Goal: Transaction & Acquisition: Book appointment/travel/reservation

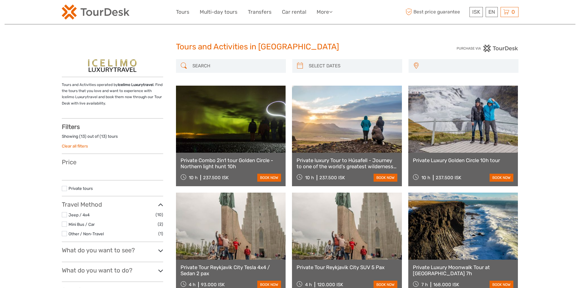
select select
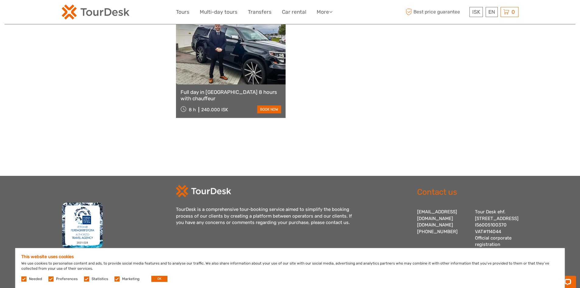
scroll to position [518, 0]
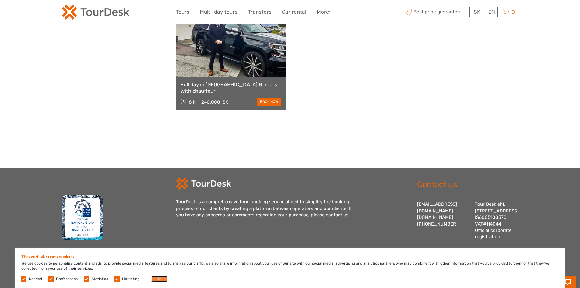
click at [158, 280] on button "OK" at bounding box center [159, 279] width 16 height 6
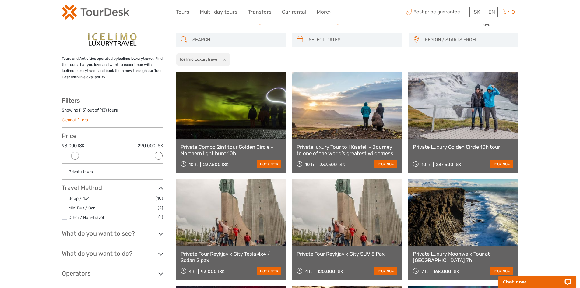
scroll to position [0, 0]
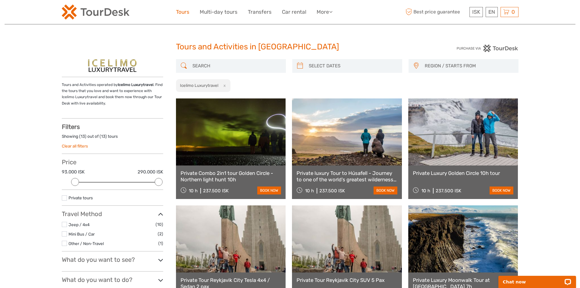
click at [185, 13] on link "Tours" at bounding box center [182, 12] width 13 height 9
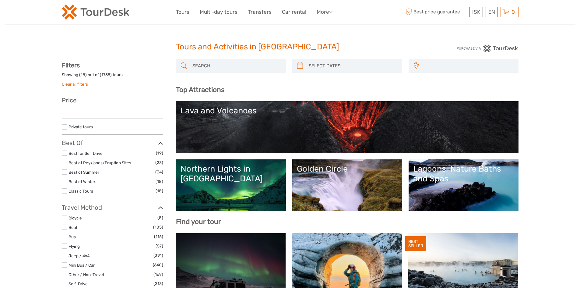
select select
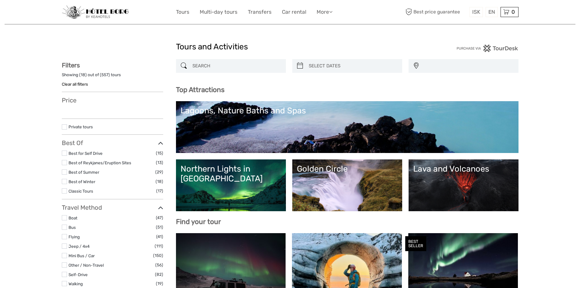
select select
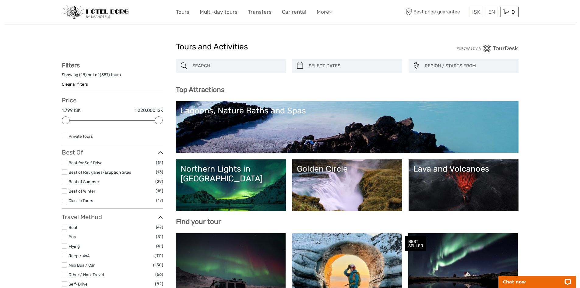
click at [261, 18] on div "ISK ISK € $ £ EN English Español Deutsch Tours Multi-day tours Transfers Car re…" at bounding box center [290, 12] width 229 height 15
click at [263, 13] on link "Transfers" at bounding box center [260, 12] width 24 height 9
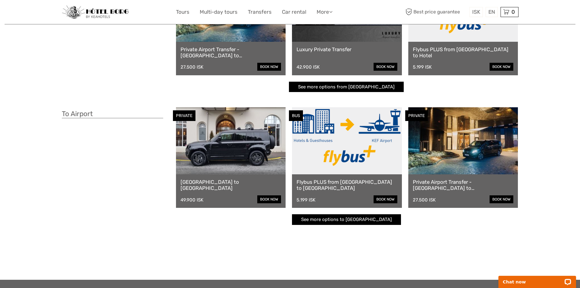
scroll to position [91, 0]
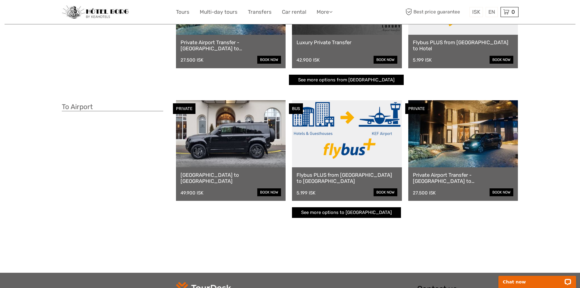
click at [246, 151] on link at bounding box center [231, 133] width 110 height 67
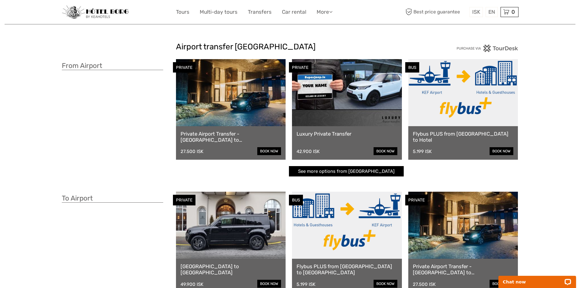
click at [223, 111] on link at bounding box center [231, 92] width 110 height 67
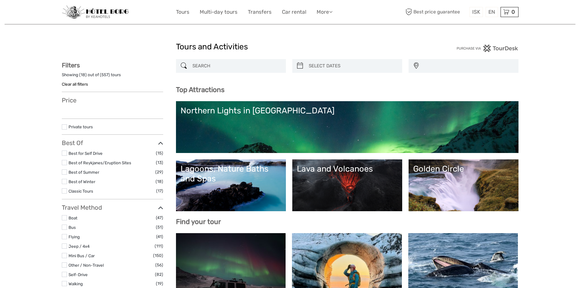
select select
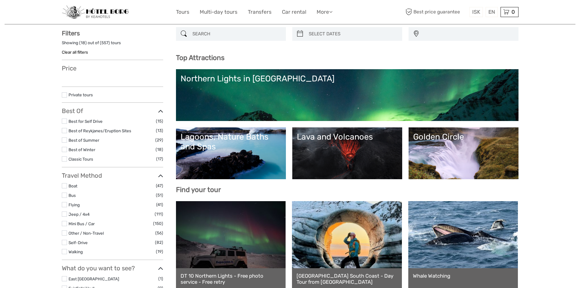
select select
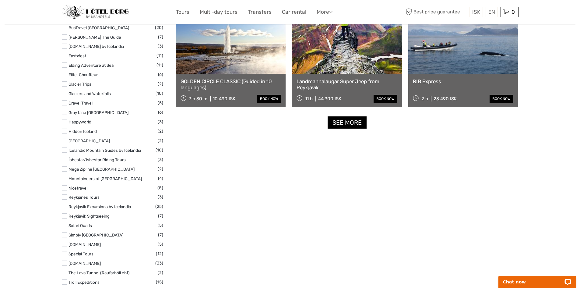
scroll to position [762, 0]
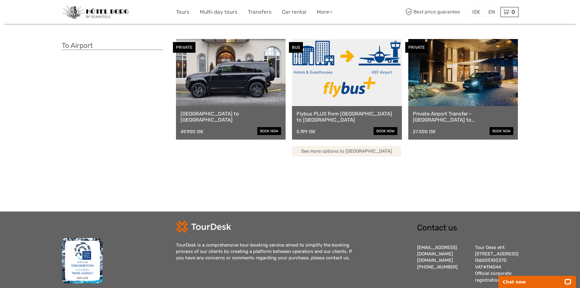
click at [353, 149] on link "See more options to Keflavík airport" at bounding box center [346, 151] width 109 height 11
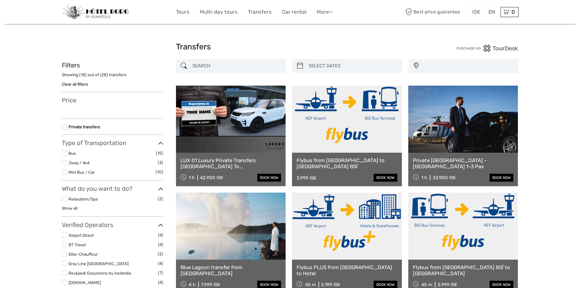
select select
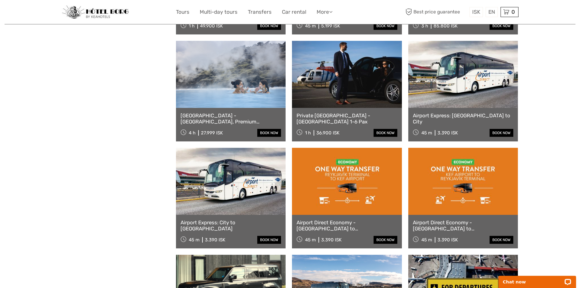
scroll to position [579, 0]
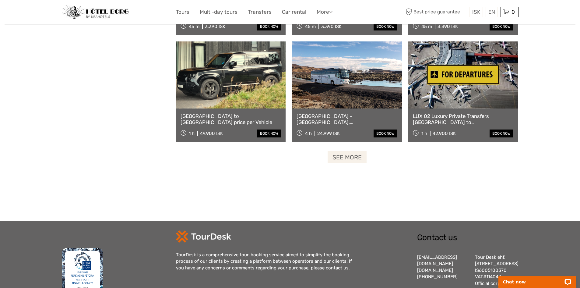
click at [349, 155] on link "See more" at bounding box center [347, 157] width 39 height 12
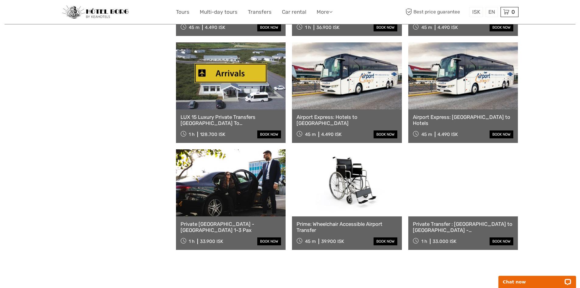
scroll to position [792, 0]
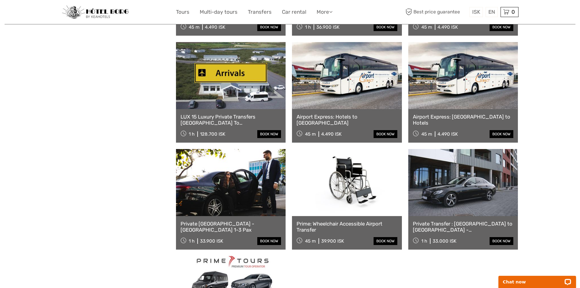
click at [469, 204] on link at bounding box center [464, 182] width 110 height 67
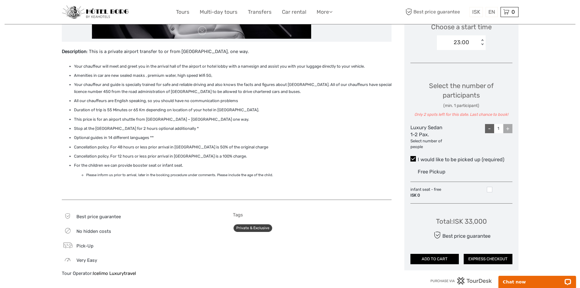
scroll to position [213, 0]
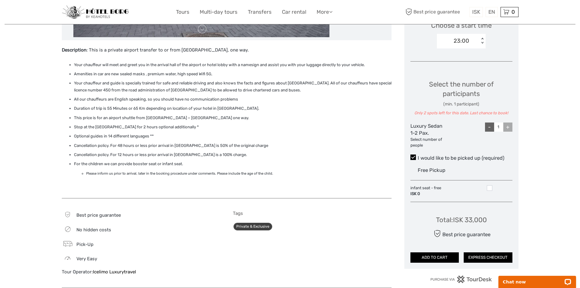
click at [508, 127] on div "+" at bounding box center [508, 126] width 9 height 9
click at [487, 128] on div "-" at bounding box center [489, 126] width 9 height 9
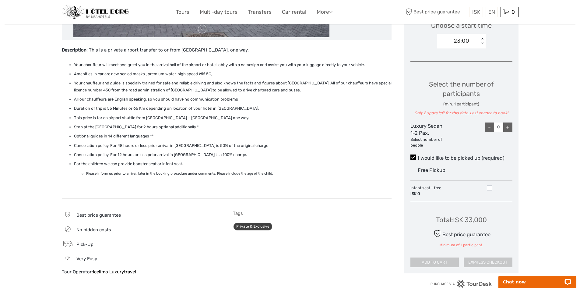
click at [507, 128] on div "+" at bounding box center [508, 126] width 9 height 9
type input "1"
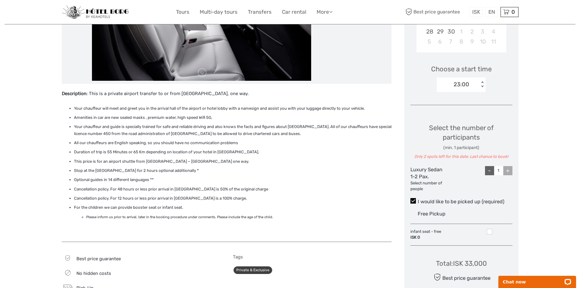
scroll to position [183, 0]
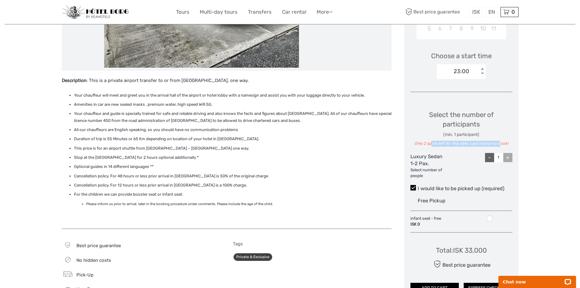
drag, startPoint x: 432, startPoint y: 141, endPoint x: 509, endPoint y: 140, distance: 76.8
click at [503, 140] on div "Select the number of participants (min. 1 participant) Only 2 spots left for th…" at bounding box center [462, 128] width 102 height 37
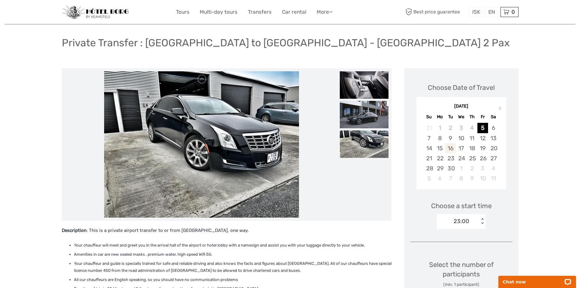
scroll to position [30, 0]
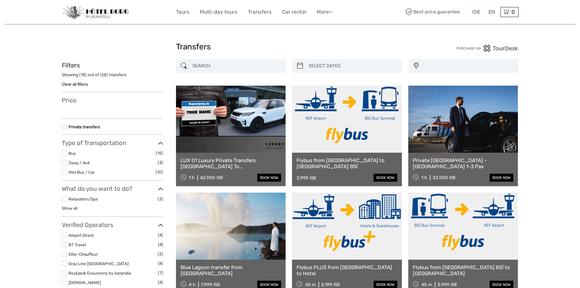
select select
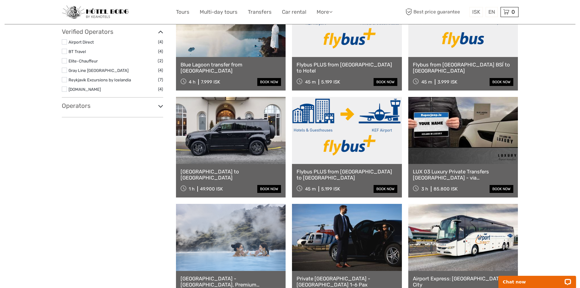
scroll to position [151, 0]
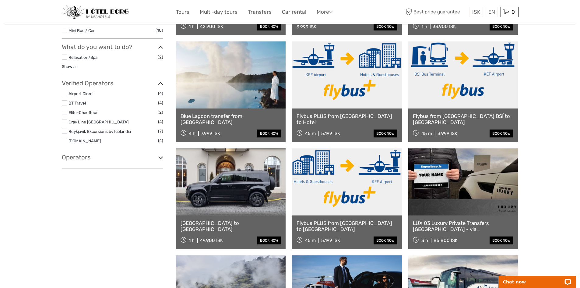
click at [226, 167] on link at bounding box center [231, 181] width 110 height 67
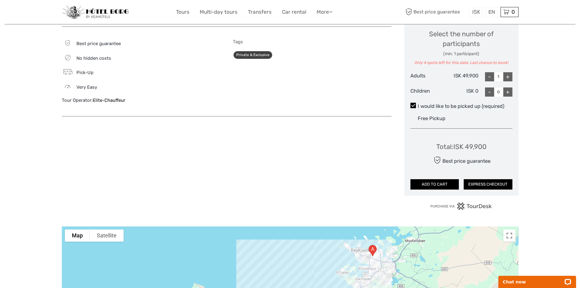
scroll to position [274, 0]
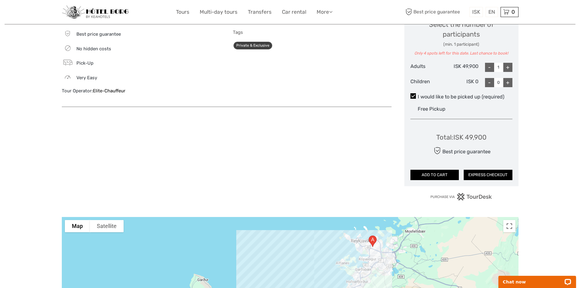
click at [493, 64] on div "-" at bounding box center [489, 67] width 9 height 9
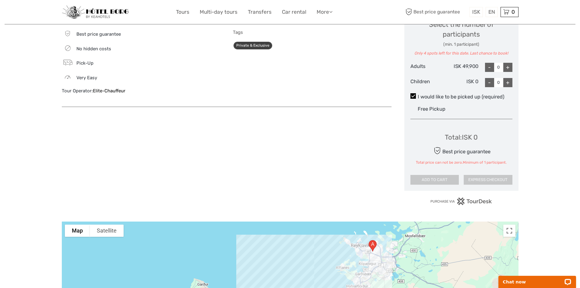
click at [493, 64] on div "-" at bounding box center [489, 67] width 9 height 9
click at [509, 68] on div "+" at bounding box center [508, 67] width 9 height 9
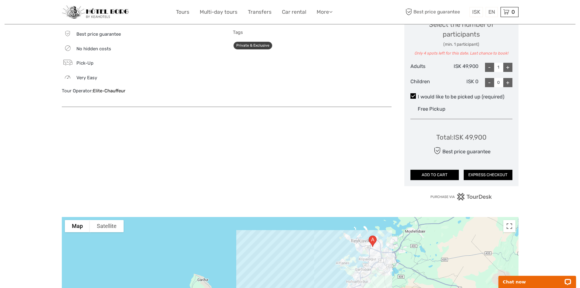
click at [509, 68] on div "+" at bounding box center [508, 67] width 9 height 9
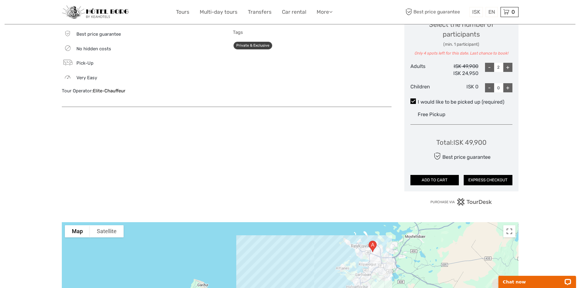
click at [509, 68] on div "+" at bounding box center [508, 67] width 9 height 9
click at [490, 69] on div "-" at bounding box center [489, 67] width 9 height 9
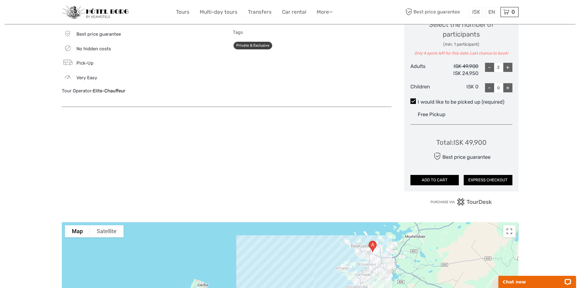
click at [490, 69] on div "-" at bounding box center [489, 67] width 9 height 9
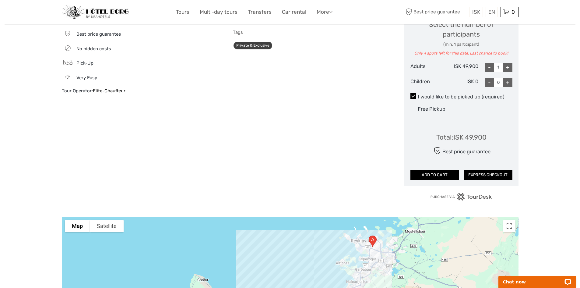
click at [508, 68] on div "+" at bounding box center [508, 67] width 9 height 9
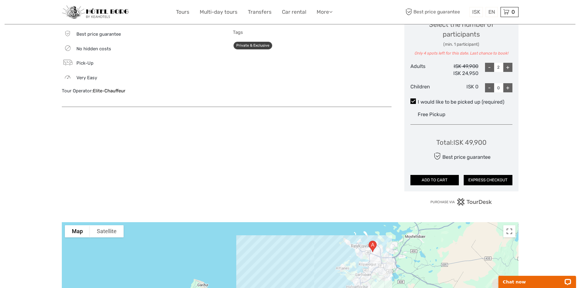
click at [491, 69] on div "-" at bounding box center [489, 67] width 9 height 9
type input "1"
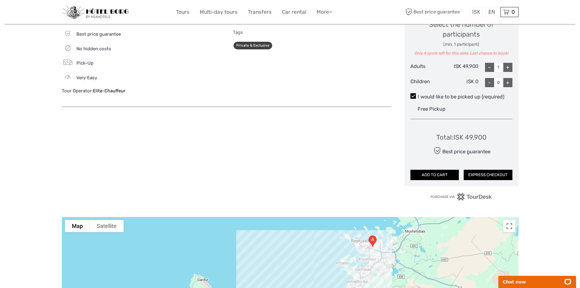
click at [506, 82] on div "+" at bounding box center [508, 82] width 9 height 9
click at [492, 82] on div "-" at bounding box center [489, 82] width 9 height 9
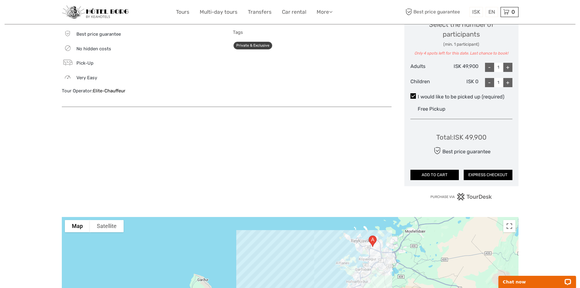
click at [492, 82] on div "-" at bounding box center [489, 82] width 9 height 9
type input "0"
click at [507, 66] on div "+" at bounding box center [508, 67] width 9 height 9
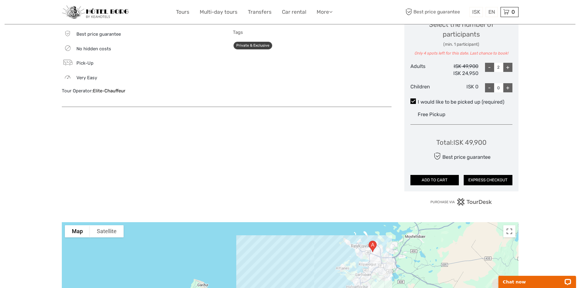
click at [507, 66] on div "+" at bounding box center [508, 67] width 9 height 9
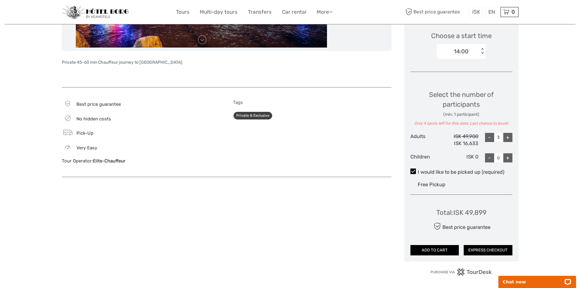
scroll to position [244, 0]
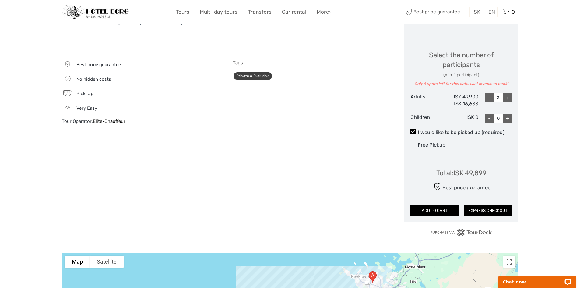
click at [508, 97] on div "+" at bounding box center [508, 97] width 9 height 9
type input "4"
click at [508, 97] on div "+" at bounding box center [508, 97] width 9 height 9
click at [507, 96] on div "+" at bounding box center [508, 97] width 9 height 9
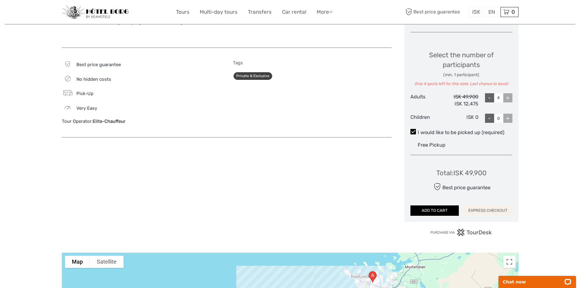
click at [492, 211] on button "EXPRESS CHECKOUT" at bounding box center [488, 210] width 49 height 10
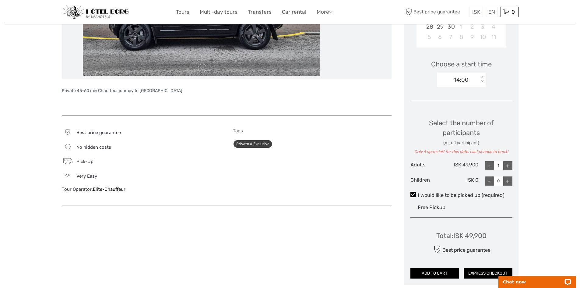
scroll to position [183, 0]
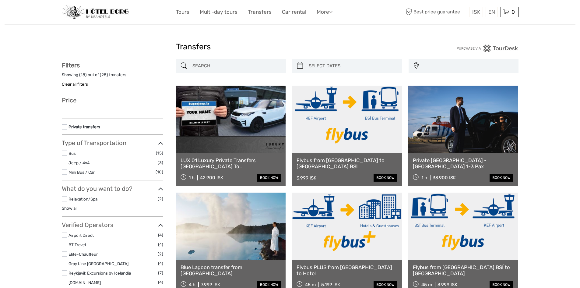
select select
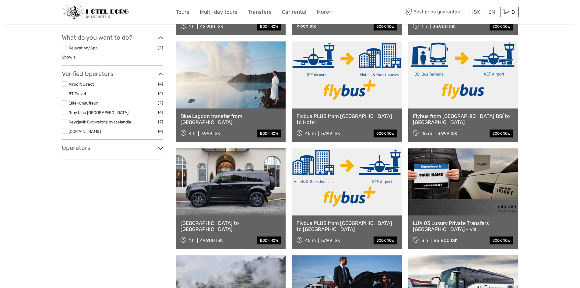
select select
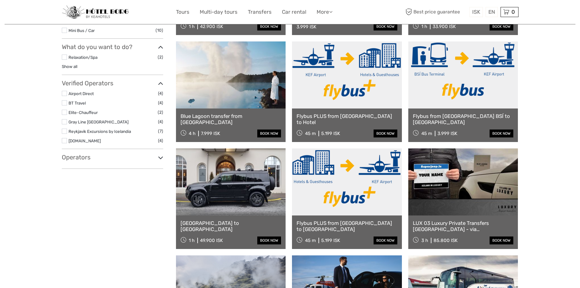
click at [471, 186] on link at bounding box center [464, 181] width 110 height 67
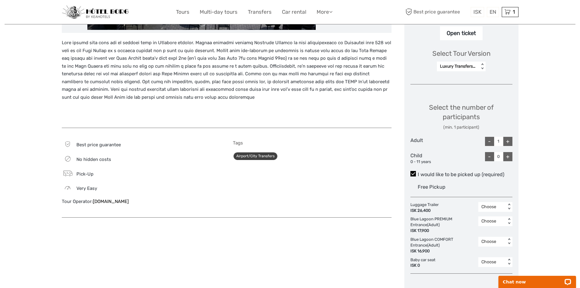
scroll to position [244, 0]
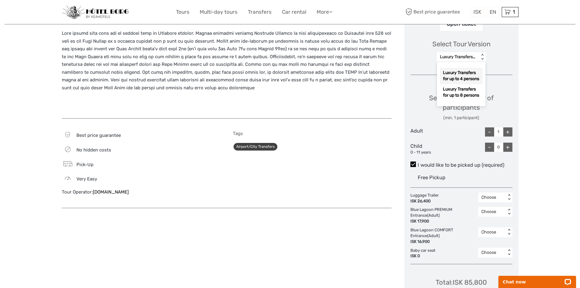
click at [475, 54] on div "Luxury Transfers for up to 4 persons" at bounding box center [458, 57] width 36 height 6
click at [460, 87] on div "Luxury Transfers for up to 8 persons" at bounding box center [461, 92] width 43 height 16
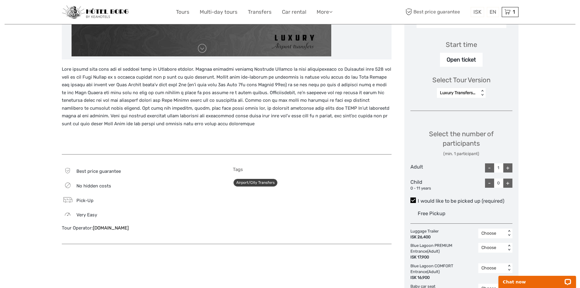
scroll to position [152, 0]
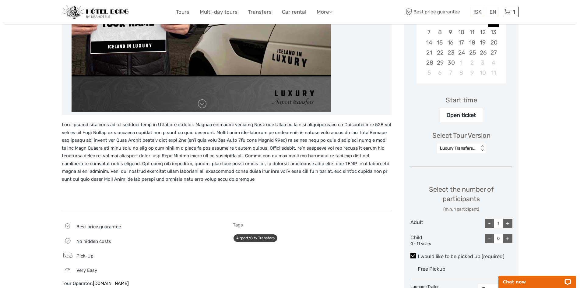
click at [461, 108] on div "Open ticket" at bounding box center [461, 115] width 43 height 14
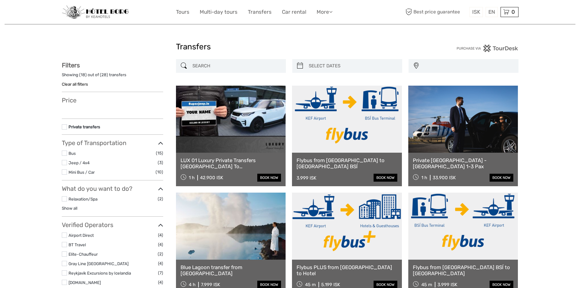
select select
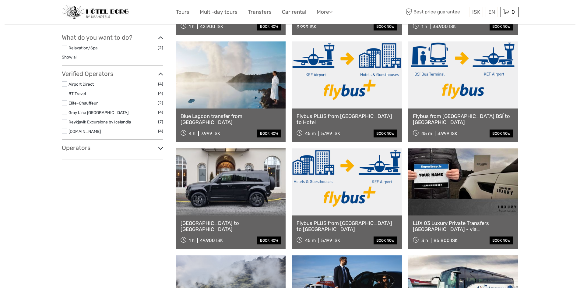
select select
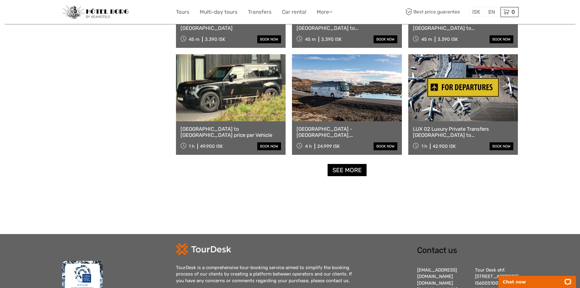
scroll to position [578, 0]
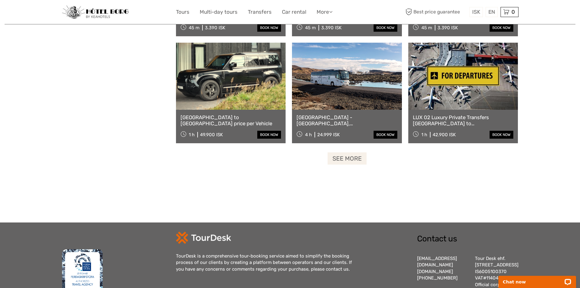
click at [343, 161] on link "See more" at bounding box center [347, 158] width 39 height 12
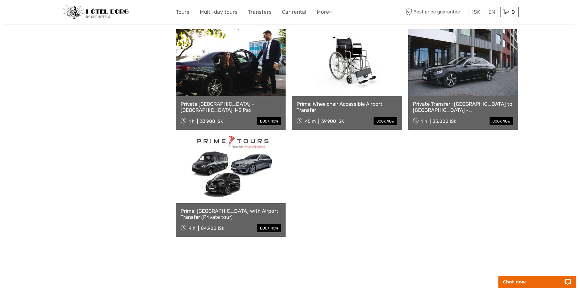
scroll to position [913, 0]
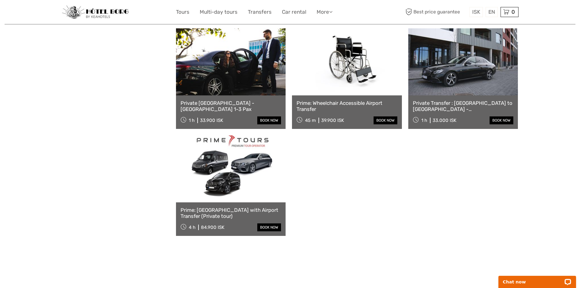
click at [452, 96] on div "Private Transfer : [GEOGRAPHIC_DATA] to [GEOGRAPHIC_DATA] - [GEOGRAPHIC_DATA] 2…" at bounding box center [464, 112] width 110 height 34
click at [455, 76] on link at bounding box center [464, 61] width 110 height 67
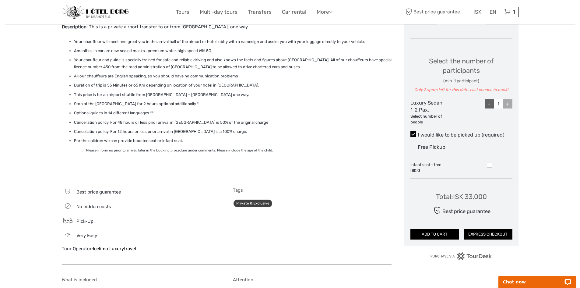
scroll to position [183, 0]
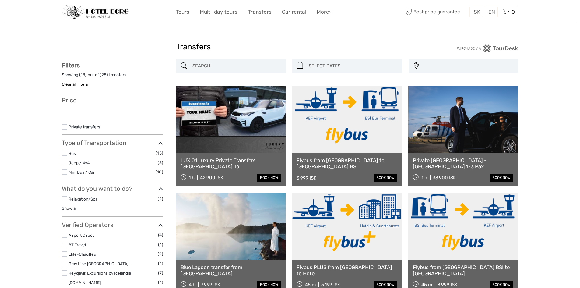
select select
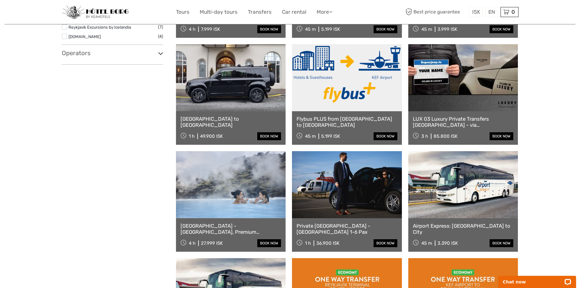
scroll to position [243, 0]
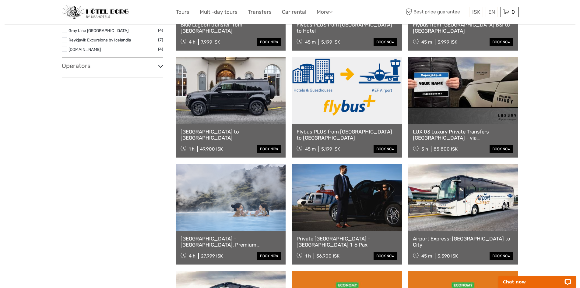
click at [216, 93] on link at bounding box center [231, 90] width 110 height 67
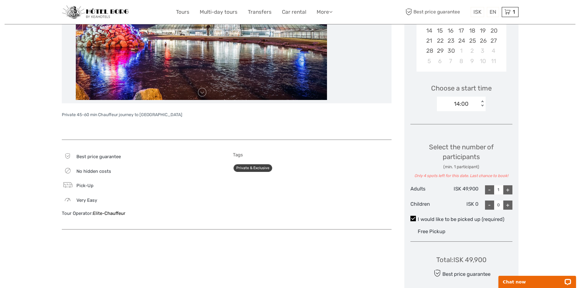
scroll to position [152, 0]
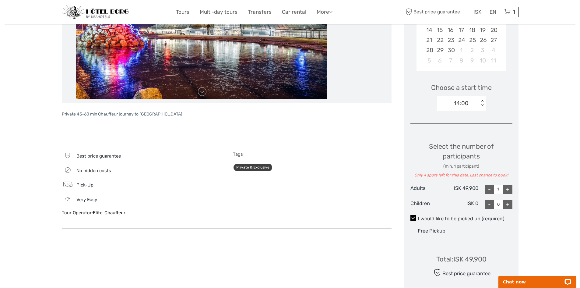
click at [258, 161] on div "Tags Private & Exclusive" at bounding box center [312, 161] width 159 height 20
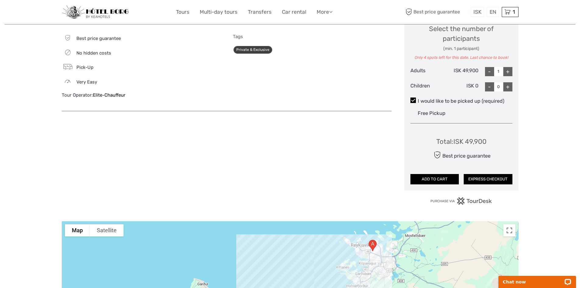
scroll to position [183, 0]
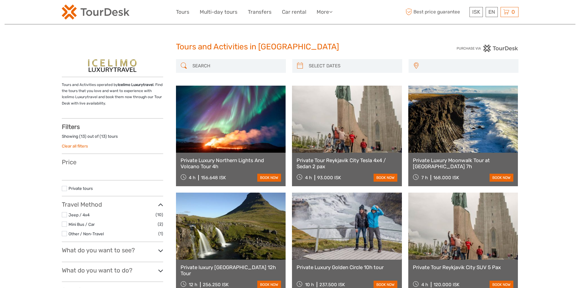
select select
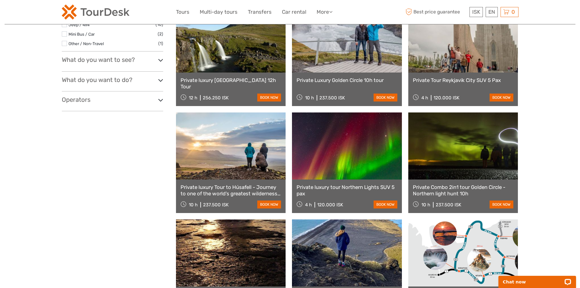
scroll to position [427, 0]
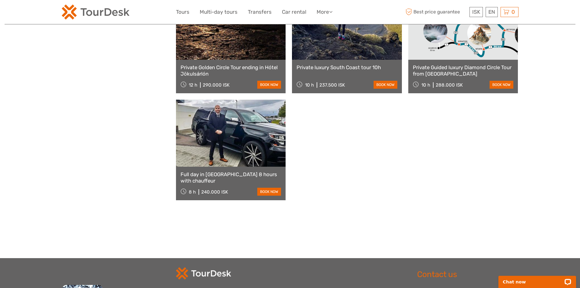
click at [250, 145] on link at bounding box center [231, 133] width 110 height 67
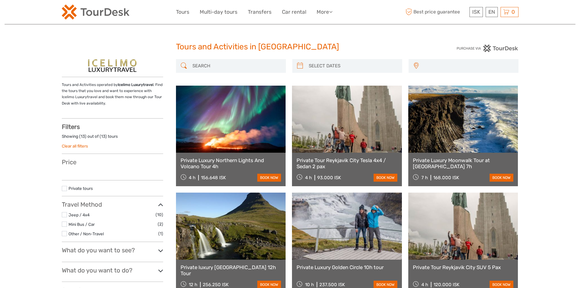
select select
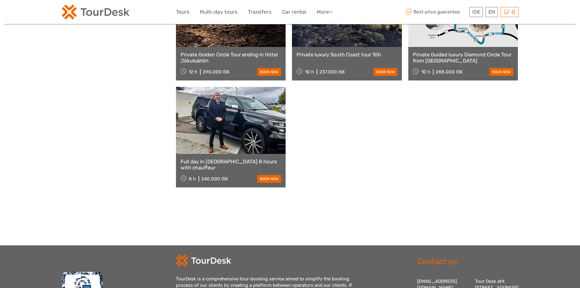
select select
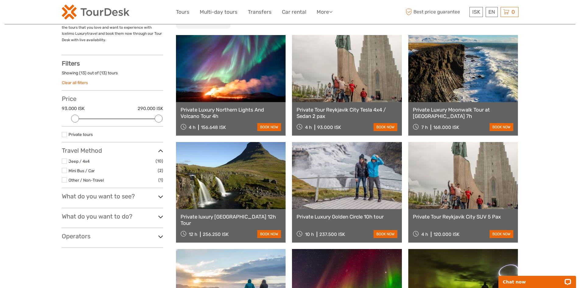
scroll to position [30, 0]
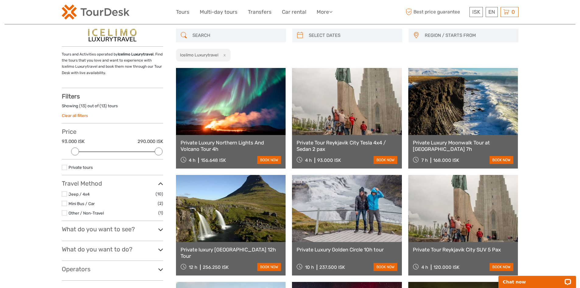
click at [151, 262] on div "Filters Showing ( 13 ) out of ( 13 ) tours Clear all filters Price 93.000 [DEMO…" at bounding box center [112, 187] width 101 height 188
click at [152, 267] on h3 "Operators" at bounding box center [112, 268] width 101 height 7
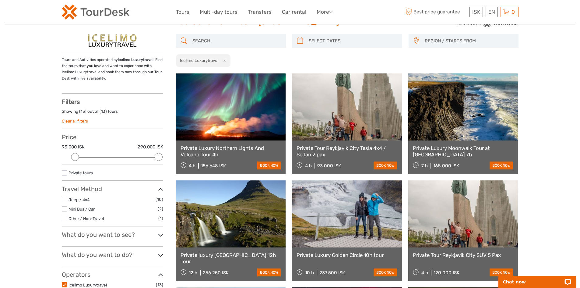
scroll to position [91, 0]
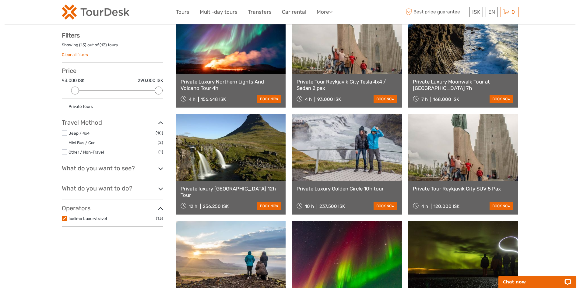
click at [136, 190] on h3 "What do you want to do?" at bounding box center [112, 188] width 101 height 7
click at [142, 163] on div "Filters Showing ( 13 ) out of ( 13 ) tours Clear all filters Price 93.000 [DEMO…" at bounding box center [112, 147] width 101 height 230
click at [168, 168] on div "Tours and Activities operated by Icelimo Luxurytravel . Find the tours that you…" at bounding box center [119, 256] width 114 height 577
click at [164, 168] on div "Tours and Activities operated by Icelimo Luxurytravel . Find the tours that you…" at bounding box center [119, 256] width 114 height 577
click at [161, 168] on icon at bounding box center [160, 169] width 5 height 8
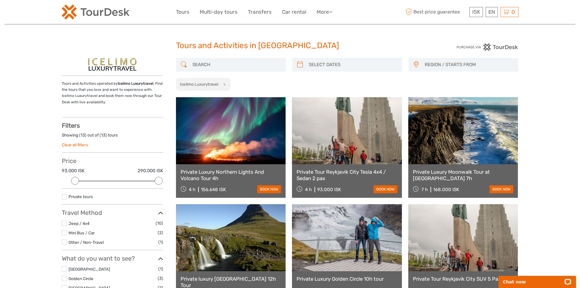
scroll to position [0, 0]
